Goal: Task Accomplishment & Management: Use online tool/utility

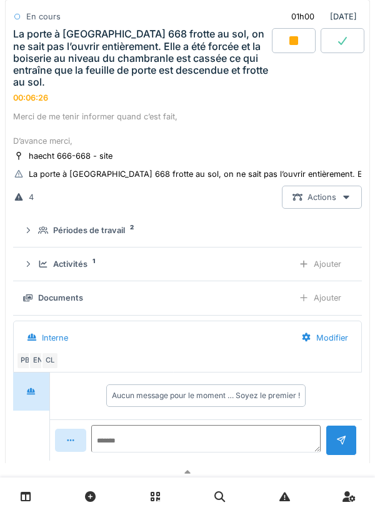
scroll to position [604, 0]
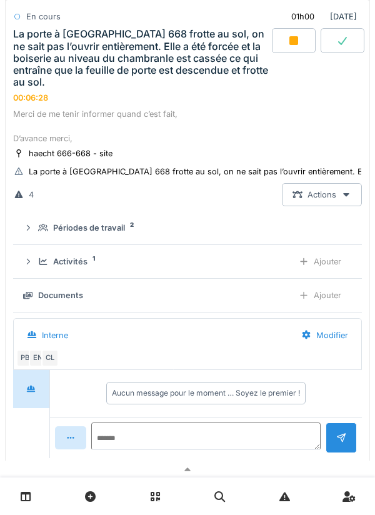
click at [41, 359] on div "CL" at bounding box center [49, 357] width 17 height 17
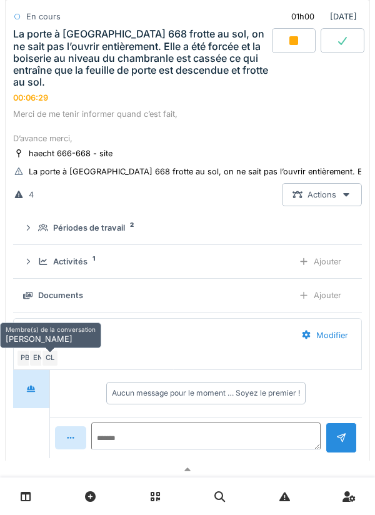
click at [37, 359] on div "EN" at bounding box center [37, 357] width 17 height 17
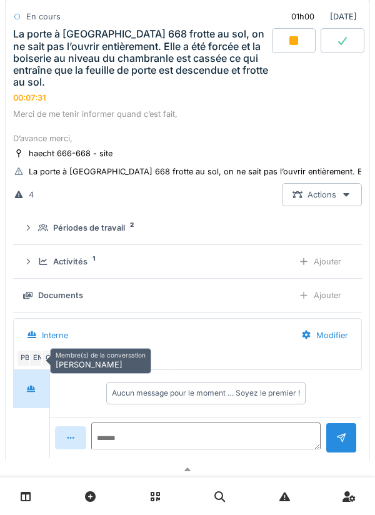
click at [234, 81] on div "La porte à [GEOGRAPHIC_DATA] 668 frotte au sol, on ne sait pas l’ouvrir entière…" at bounding box center [141, 58] width 256 height 60
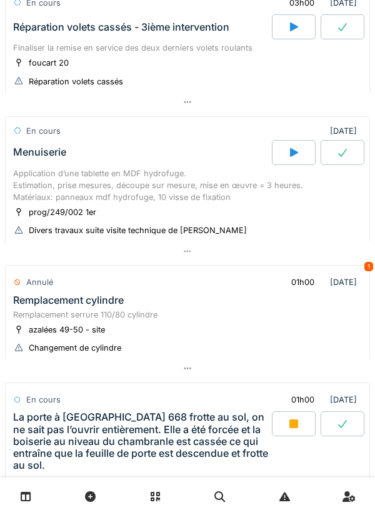
scroll to position [108, 0]
click at [84, 206] on div "prog/249/002 1er" at bounding box center [55, 212] width 84 height 13
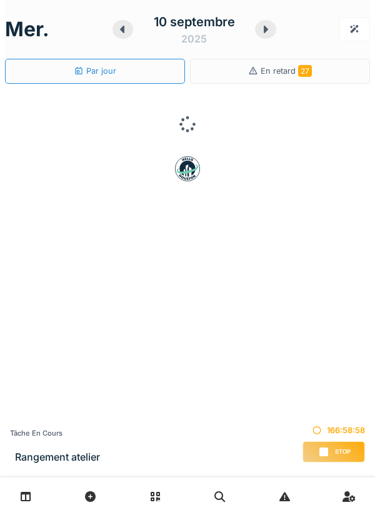
click at [176, 463] on div "Tâche en cours Rangement atelier 166:58:58 Stop" at bounding box center [187, 445] width 375 height 63
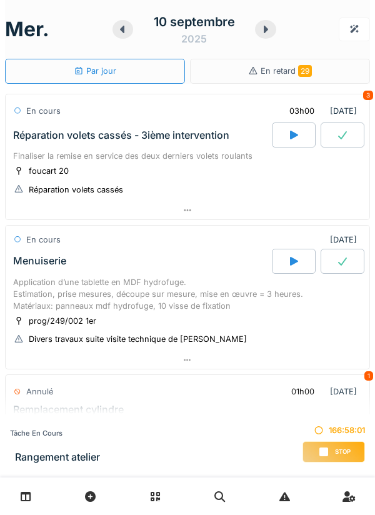
click at [57, 460] on h3 "Rangement atelier" at bounding box center [57, 457] width 85 height 12
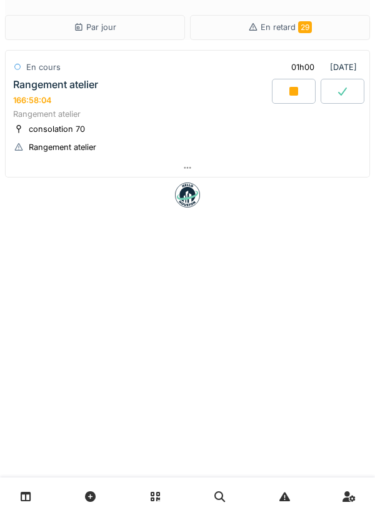
click at [301, 99] on div at bounding box center [294, 91] width 44 height 25
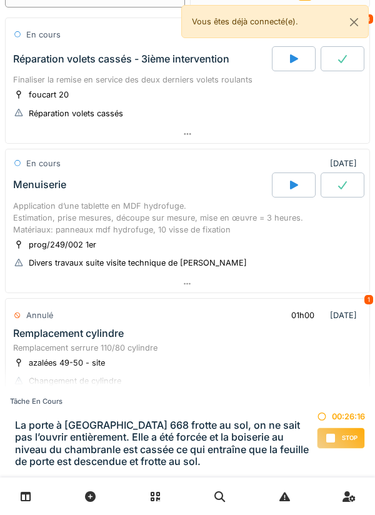
scroll to position [96, 0]
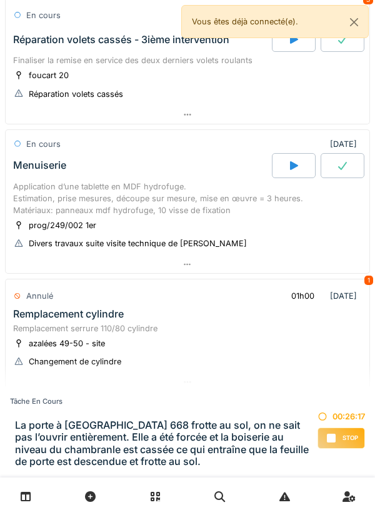
click at [251, 214] on div "Application d’une tablette en MDF hydrofuge. Estimation, prise mesures, découpe…" at bounding box center [187, 199] width 349 height 36
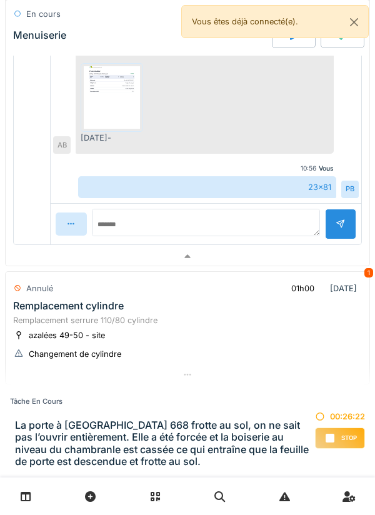
scroll to position [572, 0]
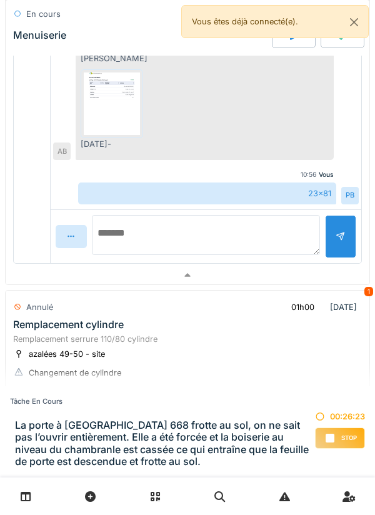
click at [246, 229] on textarea at bounding box center [206, 235] width 228 height 40
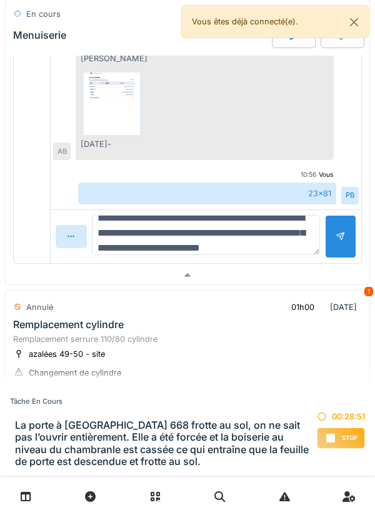
scroll to position [30, 0]
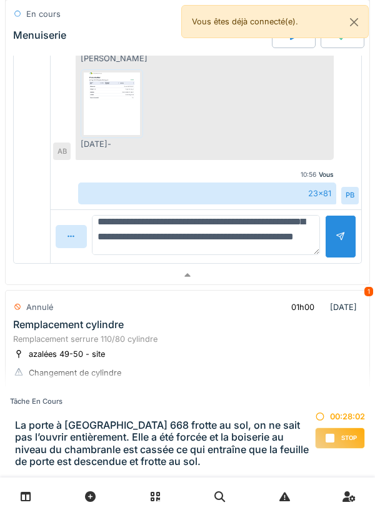
type textarea "**********"
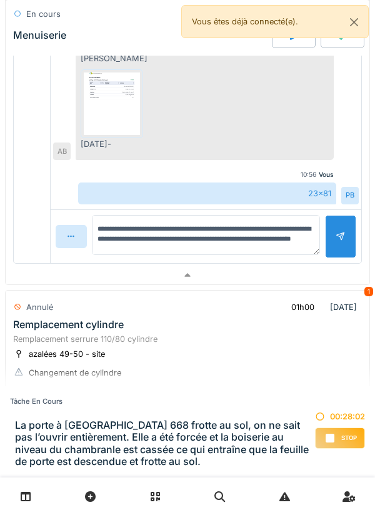
click at [342, 239] on div at bounding box center [341, 237] width 10 height 12
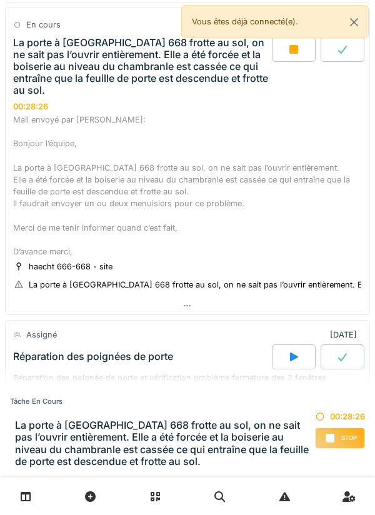
scroll to position [1038, 0]
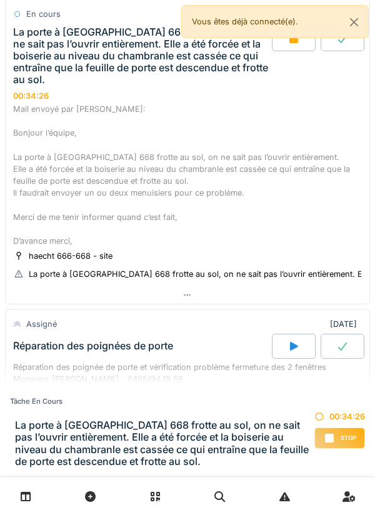
click at [258, 127] on div "Mail envoyé par [PERSON_NAME]: Bonjour l’équipe, La porte à [GEOGRAPHIC_DATA] 6…" at bounding box center [187, 175] width 349 height 144
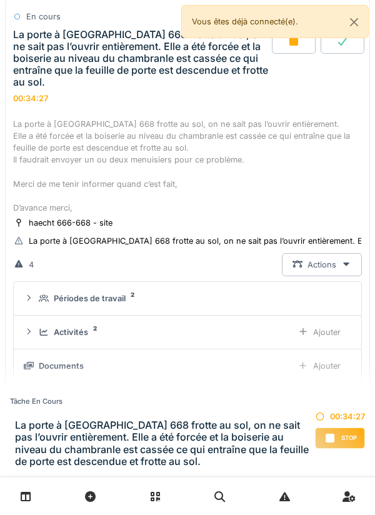
scroll to position [1182, 0]
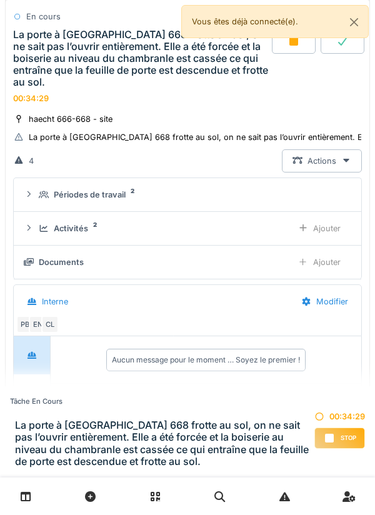
click at [332, 261] on div "Ajouter" at bounding box center [319, 262] width 64 height 23
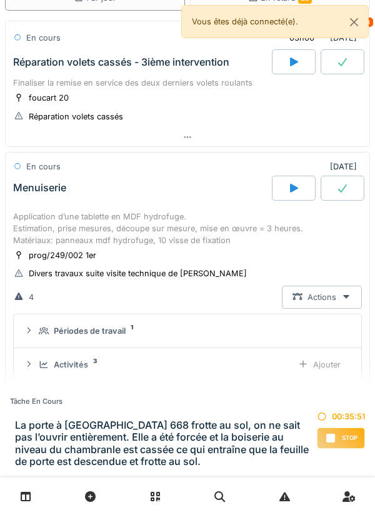
scroll to position [0, 0]
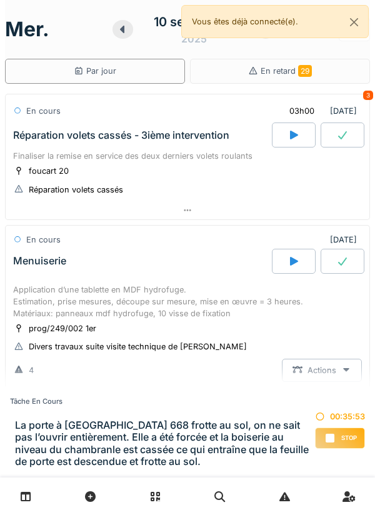
click at [204, 159] on div "Finaliser la remise en service des deux derniers volets roulants" at bounding box center [187, 156] width 349 height 12
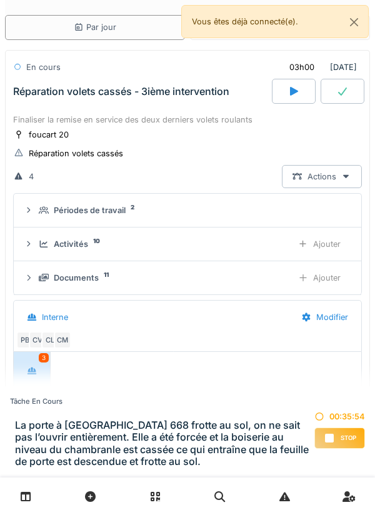
scroll to position [2, 0]
click at [325, 276] on div "Ajouter" at bounding box center [319, 277] width 64 height 23
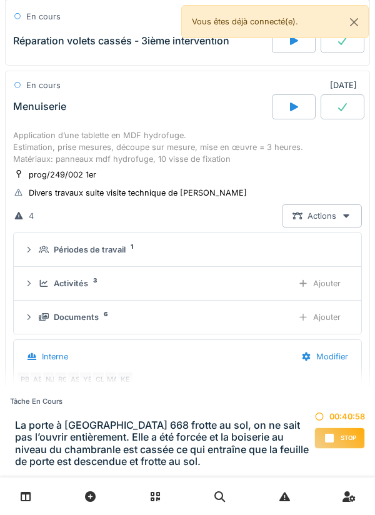
scroll to position [705, 0]
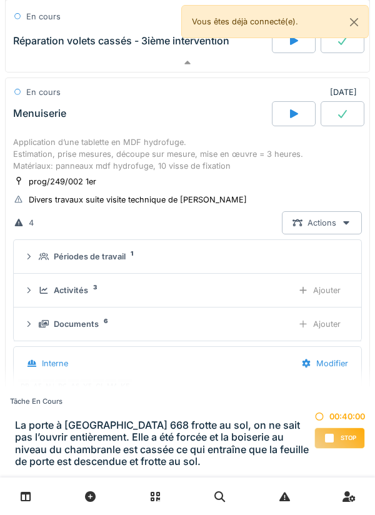
click at [339, 122] on div at bounding box center [343, 113] width 44 height 25
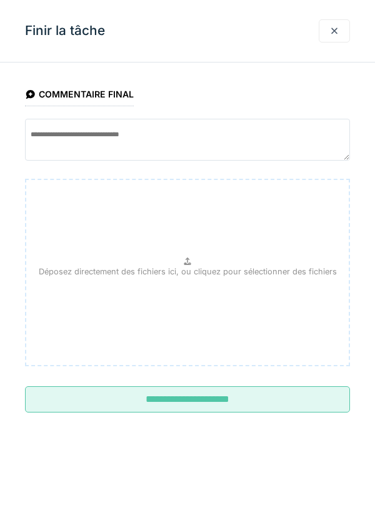
click at [283, 397] on input "**********" at bounding box center [187, 399] width 325 height 26
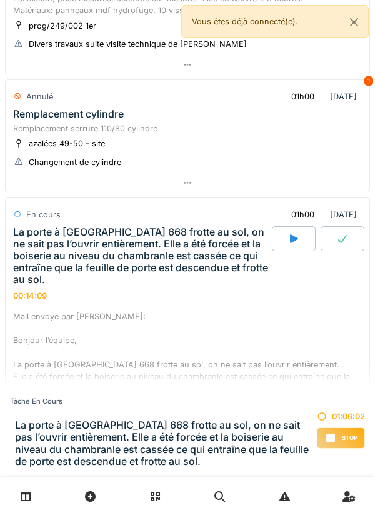
scroll to position [893, 0]
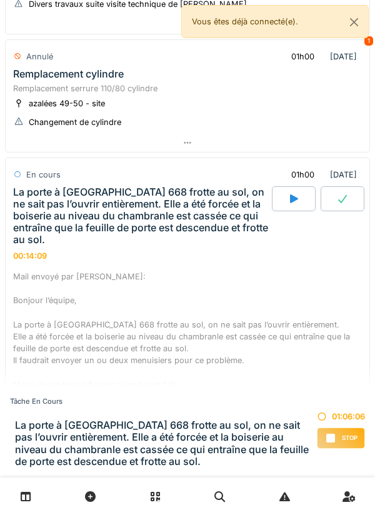
click at [342, 439] on span "Stop" at bounding box center [350, 438] width 16 height 9
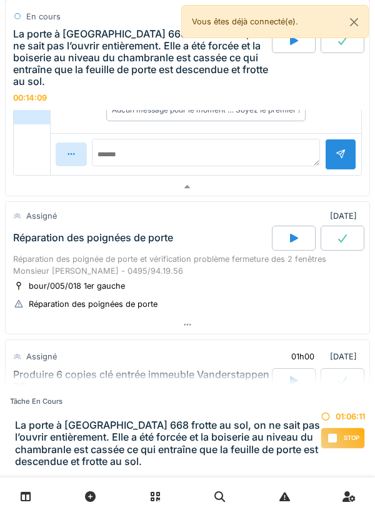
scroll to position [1451, 0]
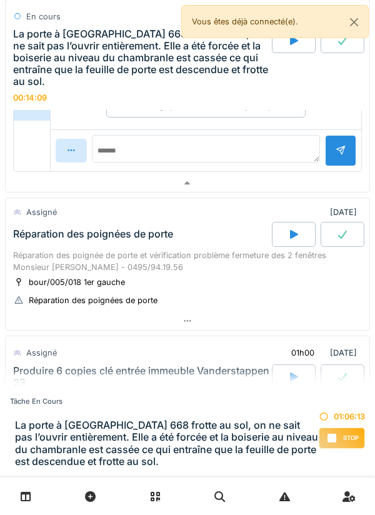
click at [290, 239] on icon at bounding box center [293, 234] width 12 height 10
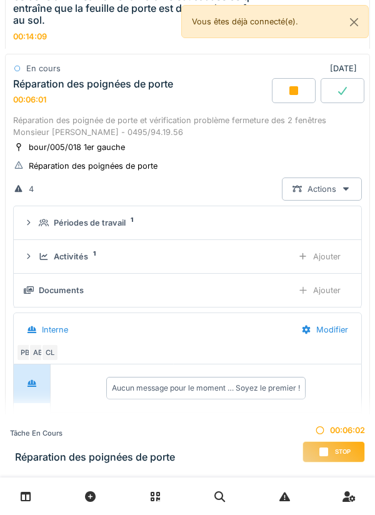
scroll to position [1593, 0]
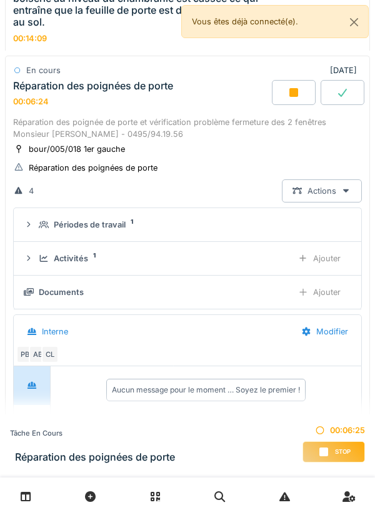
click at [52, 505] on div at bounding box center [187, 495] width 375 height 37
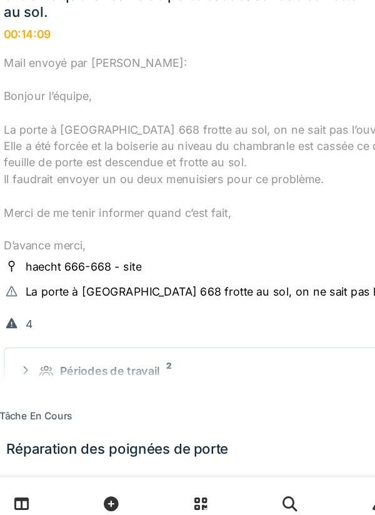
scroll to position [990, 0]
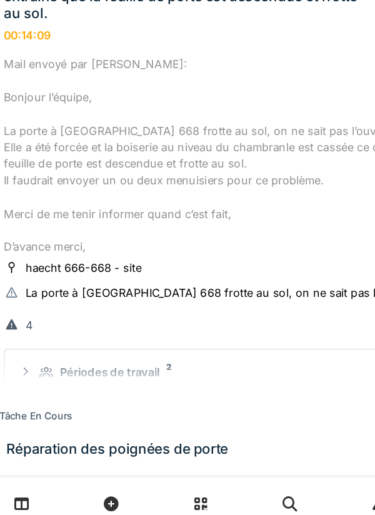
click at [79, 434] on div "Tâche en cours" at bounding box center [92, 433] width 165 height 11
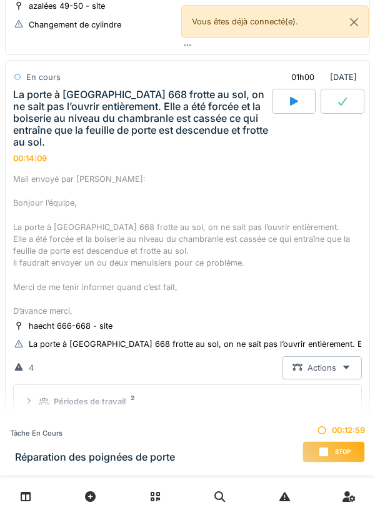
scroll to position [991, 0]
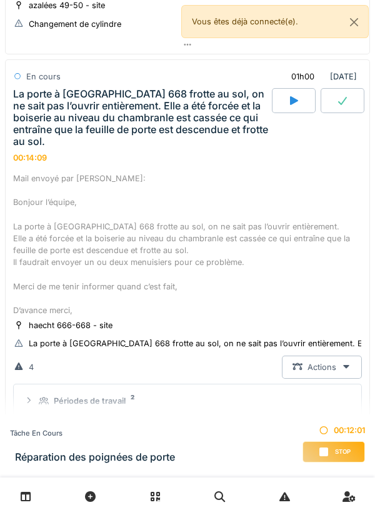
click at [341, 447] on span "Stop" at bounding box center [343, 451] width 16 height 9
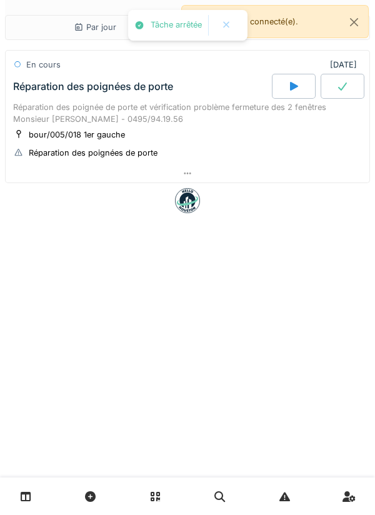
scroll to position [0, 0]
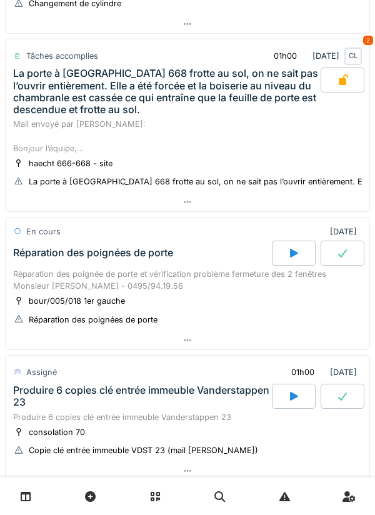
scroll to position [454, 0]
click at [274, 291] on div "Réparation des poignée de porte et vérification problème fermeture des 2 fenêtr…" at bounding box center [187, 280] width 349 height 24
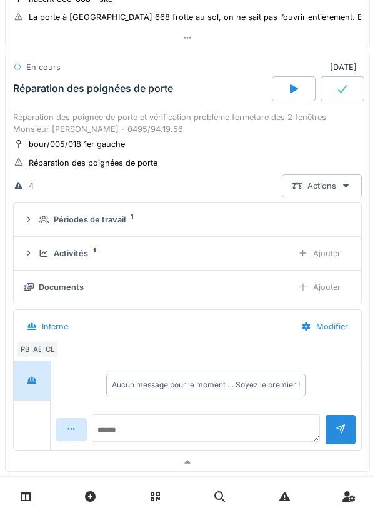
scroll to position [620, 0]
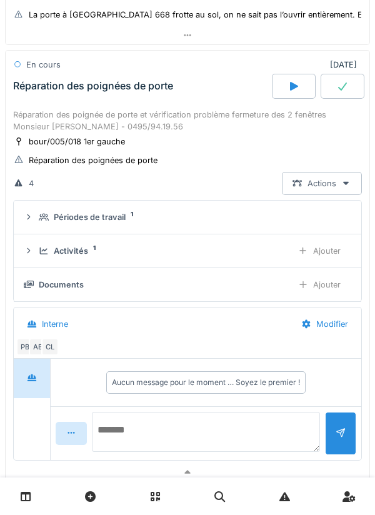
click at [202, 424] on textarea at bounding box center [206, 432] width 228 height 40
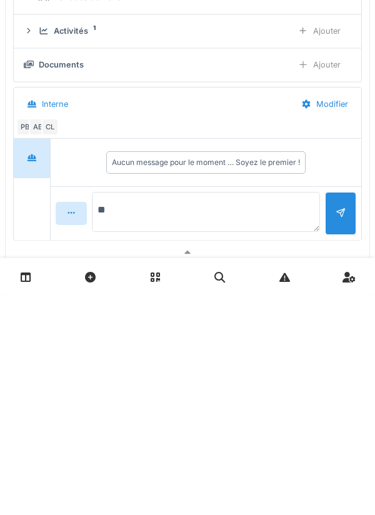
type textarea "*"
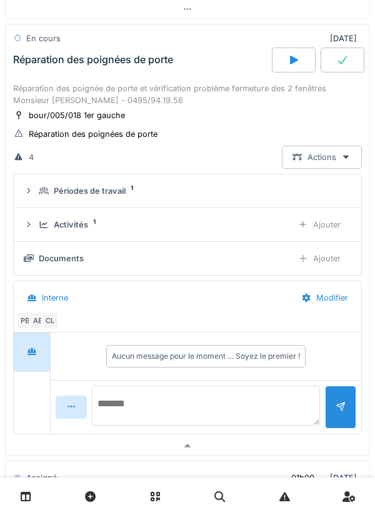
scroll to position [647, 0]
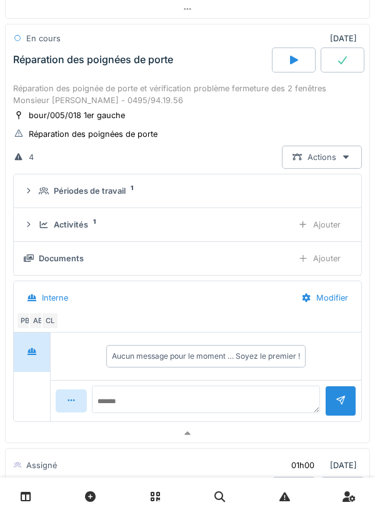
click at [297, 60] on icon at bounding box center [294, 60] width 8 height 9
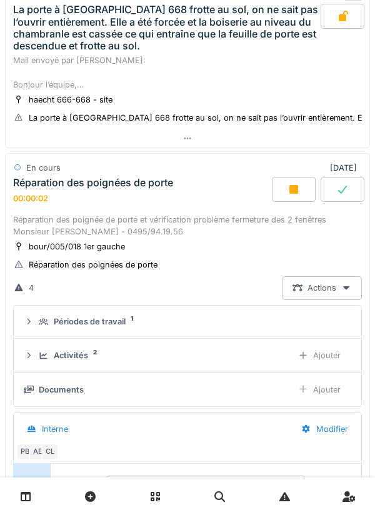
scroll to position [517, 0]
